Goal: Transaction & Acquisition: Purchase product/service

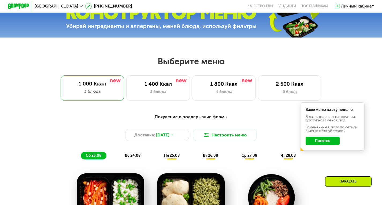
scroll to position [184, 0]
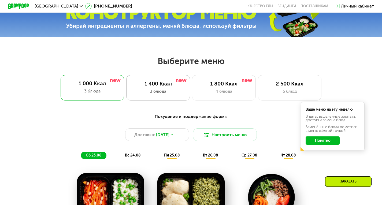
click at [159, 94] on div "3 блюда" at bounding box center [158, 91] width 53 height 6
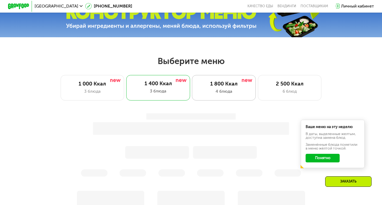
click at [258, 97] on div "1 800 Ккал 4 блюда" at bounding box center [290, 87] width 64 height 25
click at [274, 94] on div "6 блюд" at bounding box center [290, 91] width 53 height 6
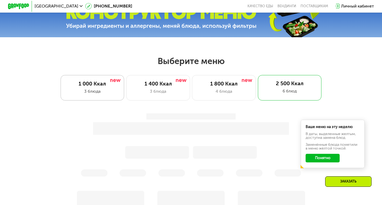
click at [85, 95] on div "3 блюда" at bounding box center [92, 91] width 53 height 6
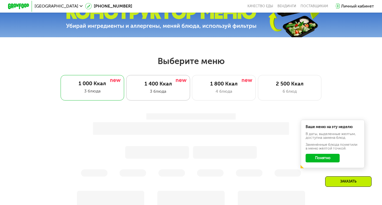
click at [192, 90] on div "1 400 Ккал 3 блюда" at bounding box center [224, 87] width 64 height 25
click at [200, 87] on div "1 800 Ккал" at bounding box center [224, 84] width 53 height 6
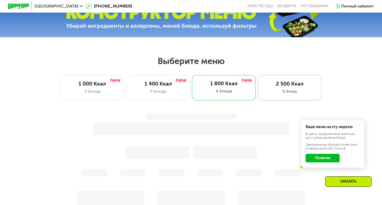
click at [240, 87] on div "1 800 Ккал" at bounding box center [223, 83] width 53 height 6
click at [288, 87] on div "2 500 Ккал" at bounding box center [290, 84] width 53 height 6
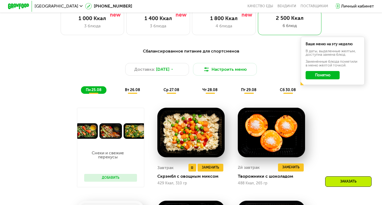
scroll to position [166, 0]
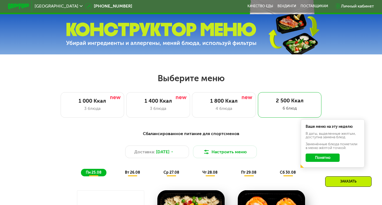
click at [328, 159] on button "Понятно" at bounding box center [323, 158] width 34 height 9
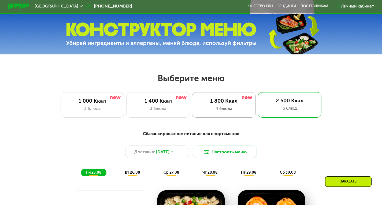
click at [235, 111] on div "4 блюда" at bounding box center [224, 108] width 53 height 6
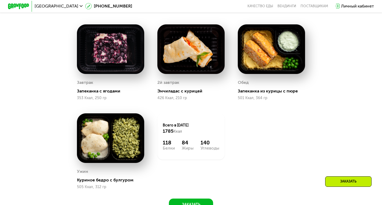
scroll to position [351, 0]
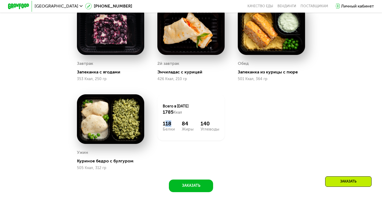
drag, startPoint x: 165, startPoint y: 130, endPoint x: 171, endPoint y: 130, distance: 6.4
click at [171, 127] on div "118" at bounding box center [169, 124] width 12 height 6
click at [169, 127] on div "118" at bounding box center [169, 124] width 12 height 6
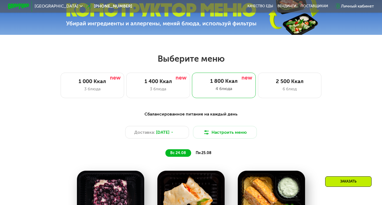
scroll to position [196, 0]
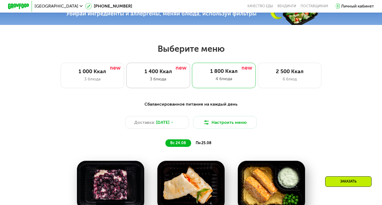
click at [192, 87] on div "1 400 Ккал 3 блюда" at bounding box center [224, 75] width 64 height 25
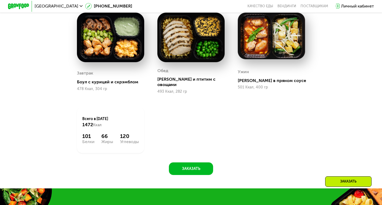
scroll to position [376, 0]
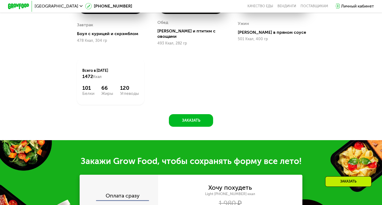
click at [86, 105] on div "Всего в [DATE] 1472 Ккал 101 Белки 66 Жиры 120 Углеводы" at bounding box center [110, 82] width 80 height 60
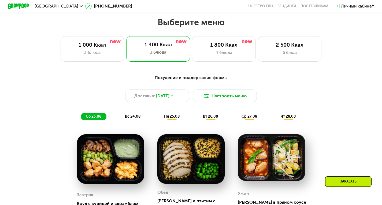
scroll to position [222, 0]
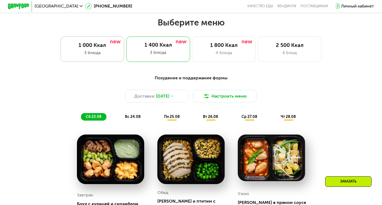
click at [100, 47] on div "1 000 Ккал" at bounding box center [92, 45] width 53 height 6
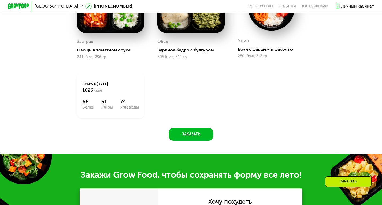
scroll to position [376, 0]
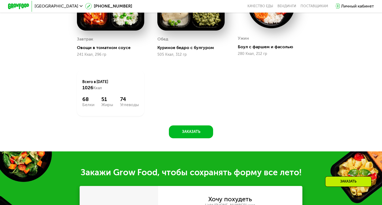
click at [83, 101] on div "68" at bounding box center [88, 99] width 12 height 6
drag, startPoint x: 83, startPoint y: 90, endPoint x: 119, endPoint y: 90, distance: 35.7
click at [114, 91] on div "Всего в [DATE] 1026 Ккал" at bounding box center [110, 85] width 57 height 12
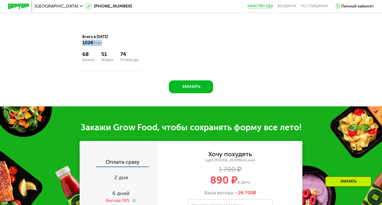
scroll to position [419, 0]
